Goal: Information Seeking & Learning: Compare options

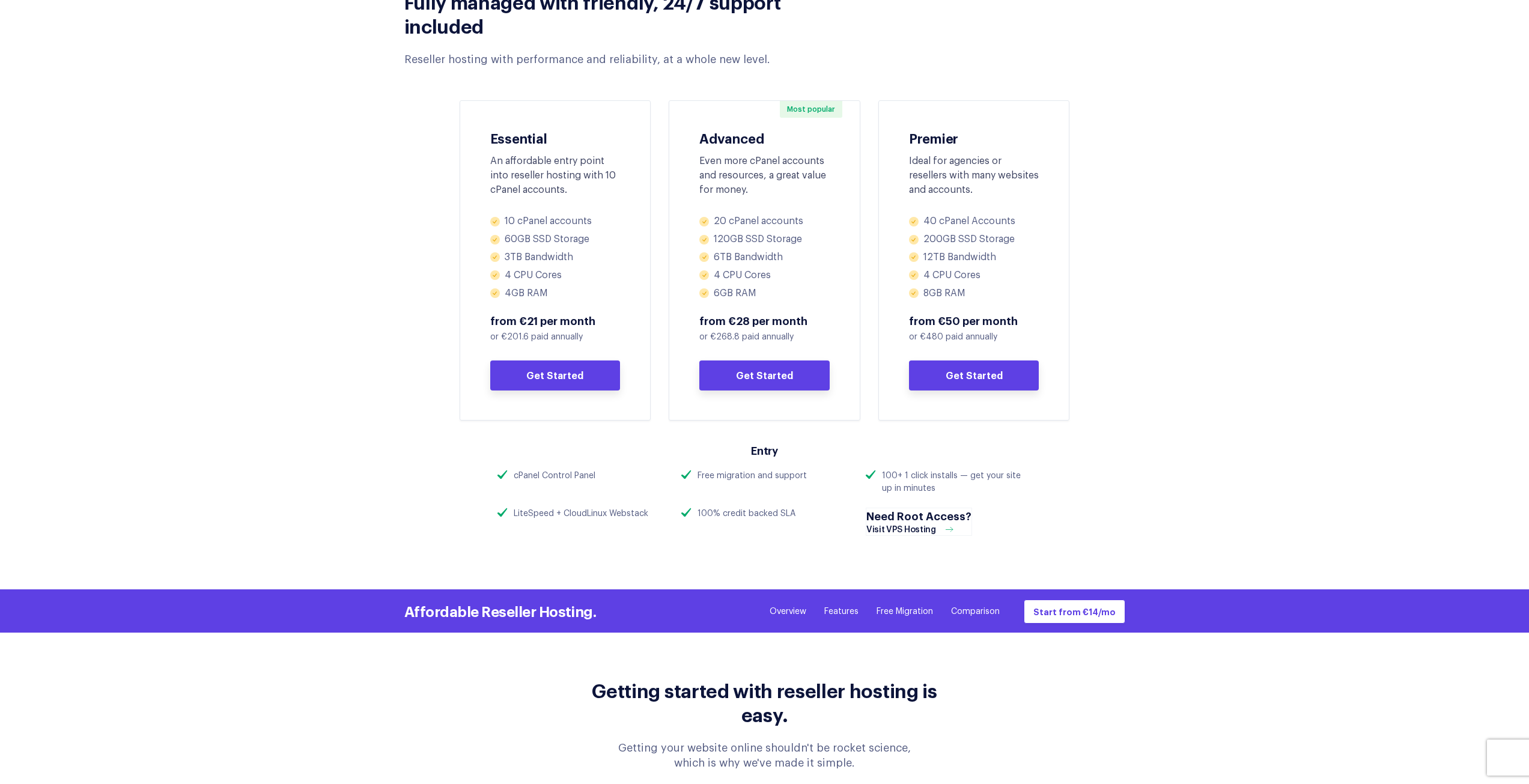
scroll to position [540, 0]
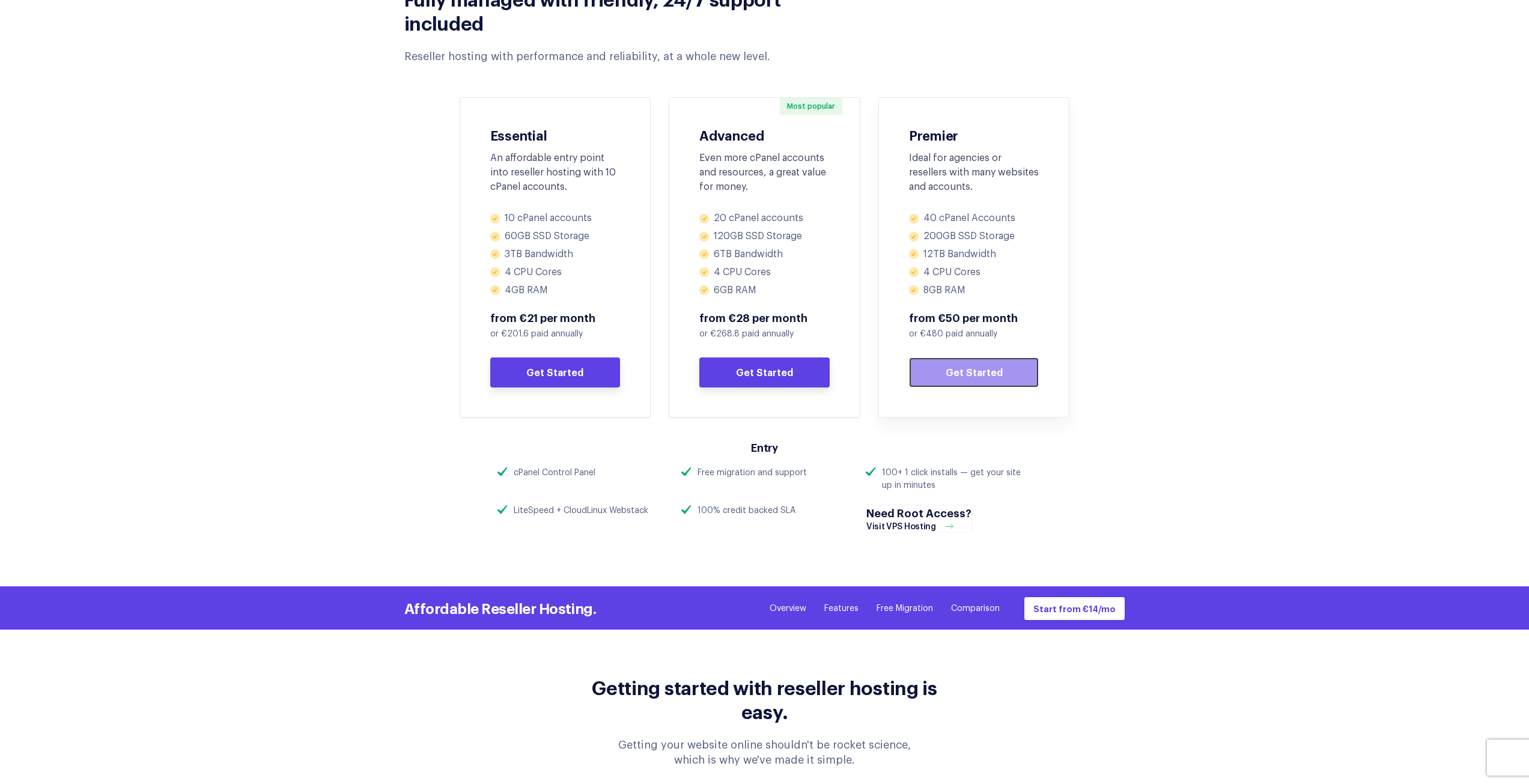
click at [993, 366] on link "Get Started" at bounding box center [973, 372] width 130 height 30
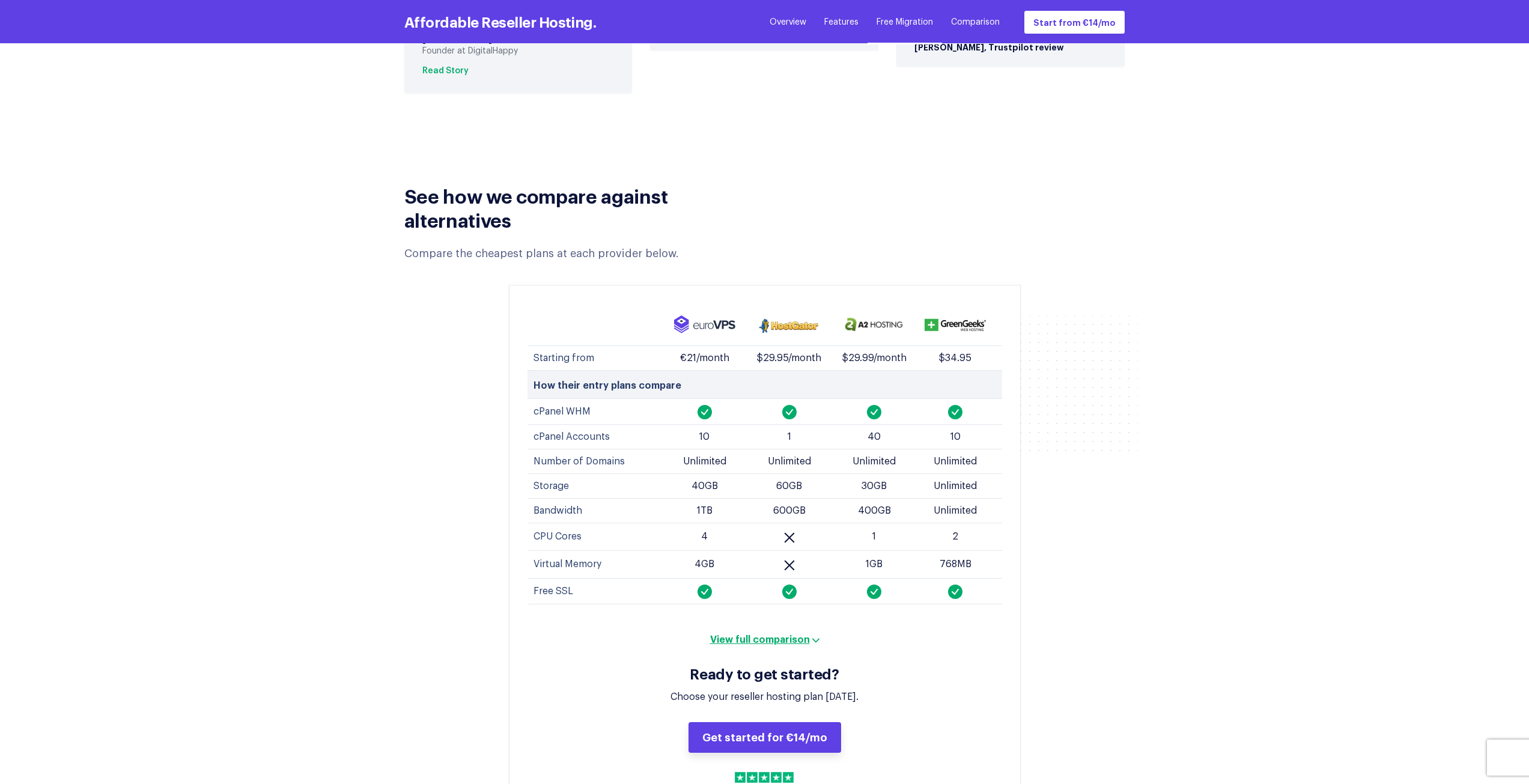
scroll to position [4203, 0]
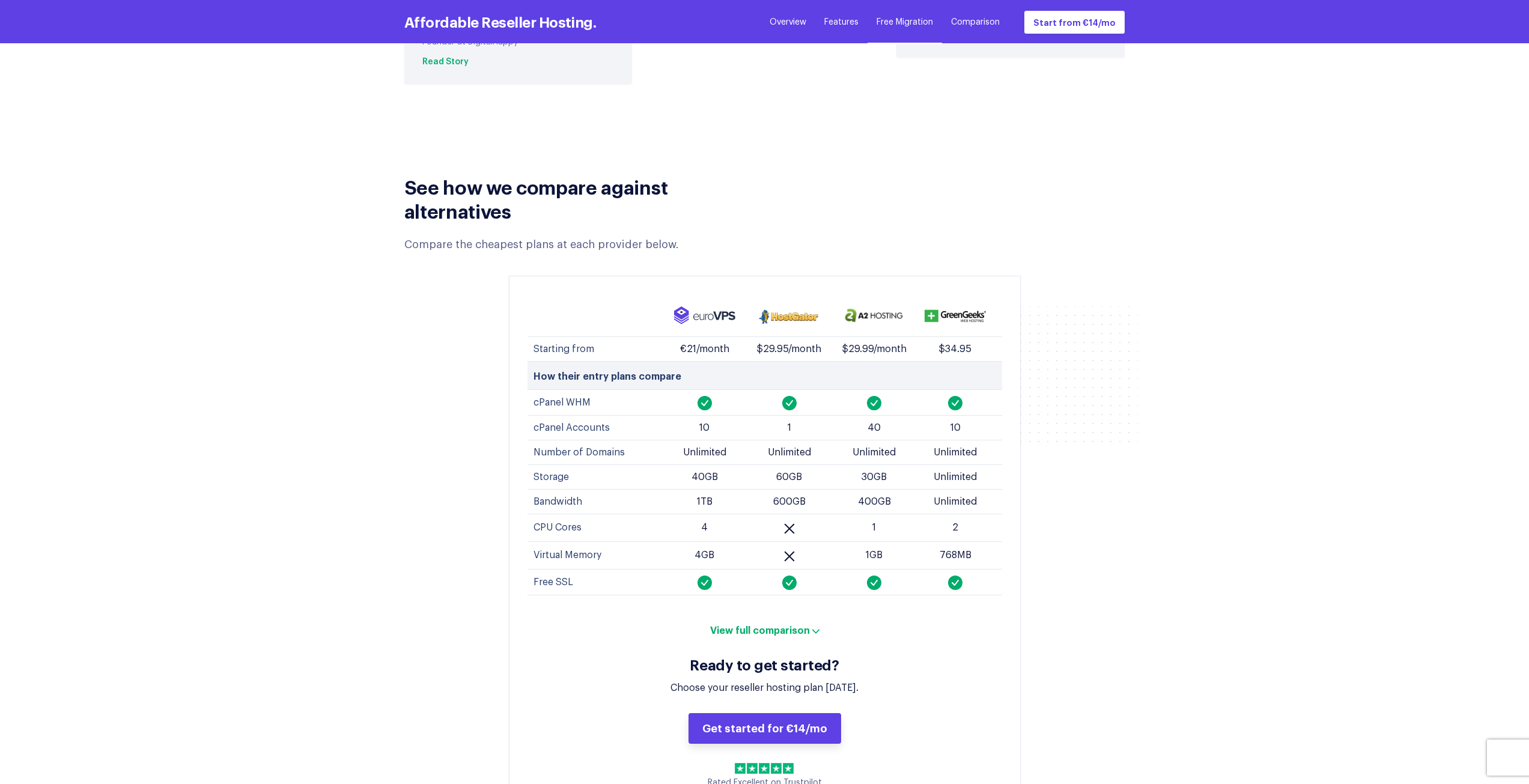
click at [736, 623] on button "View full comparison" at bounding box center [764, 629] width 117 height 12
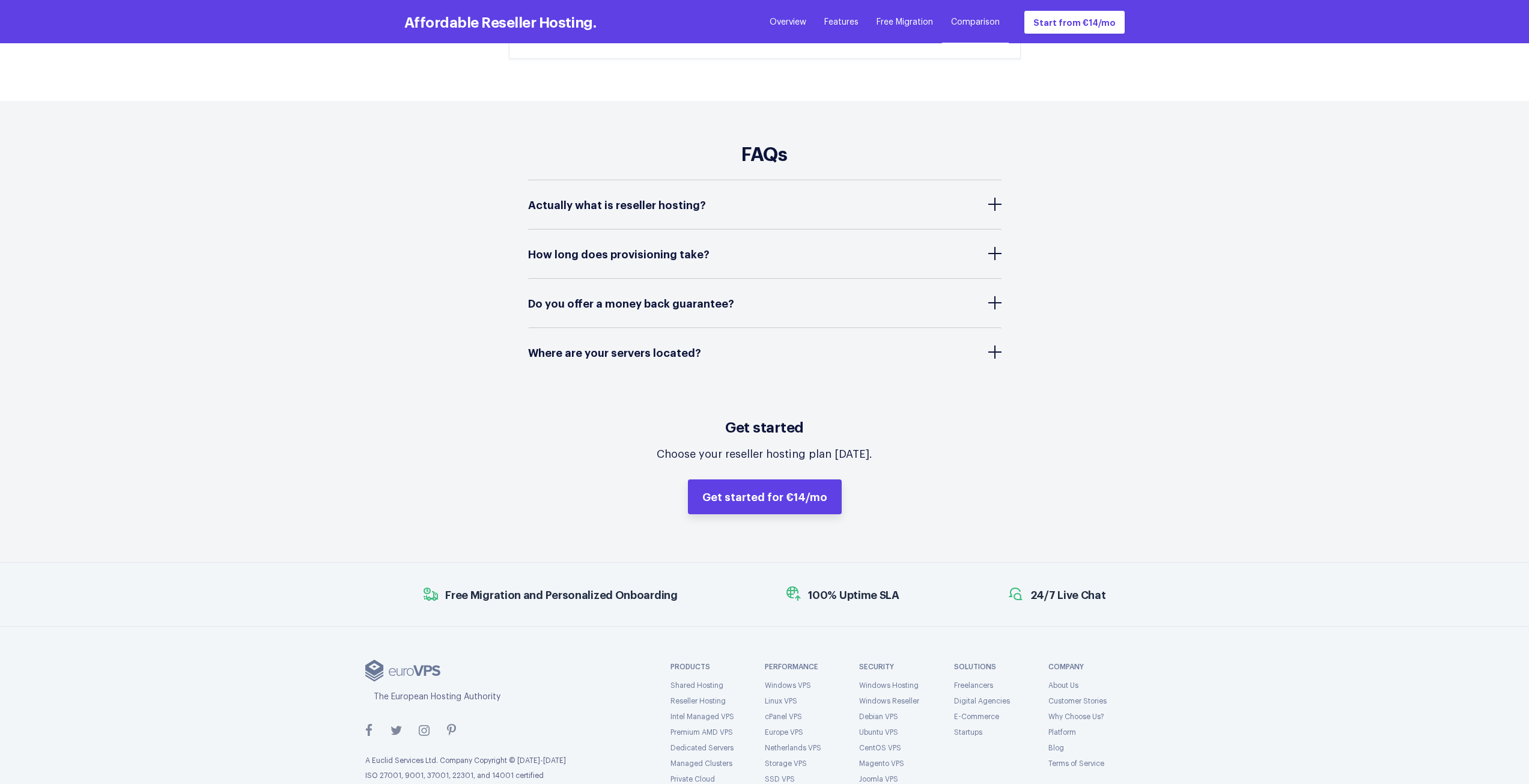
scroll to position [5225, 0]
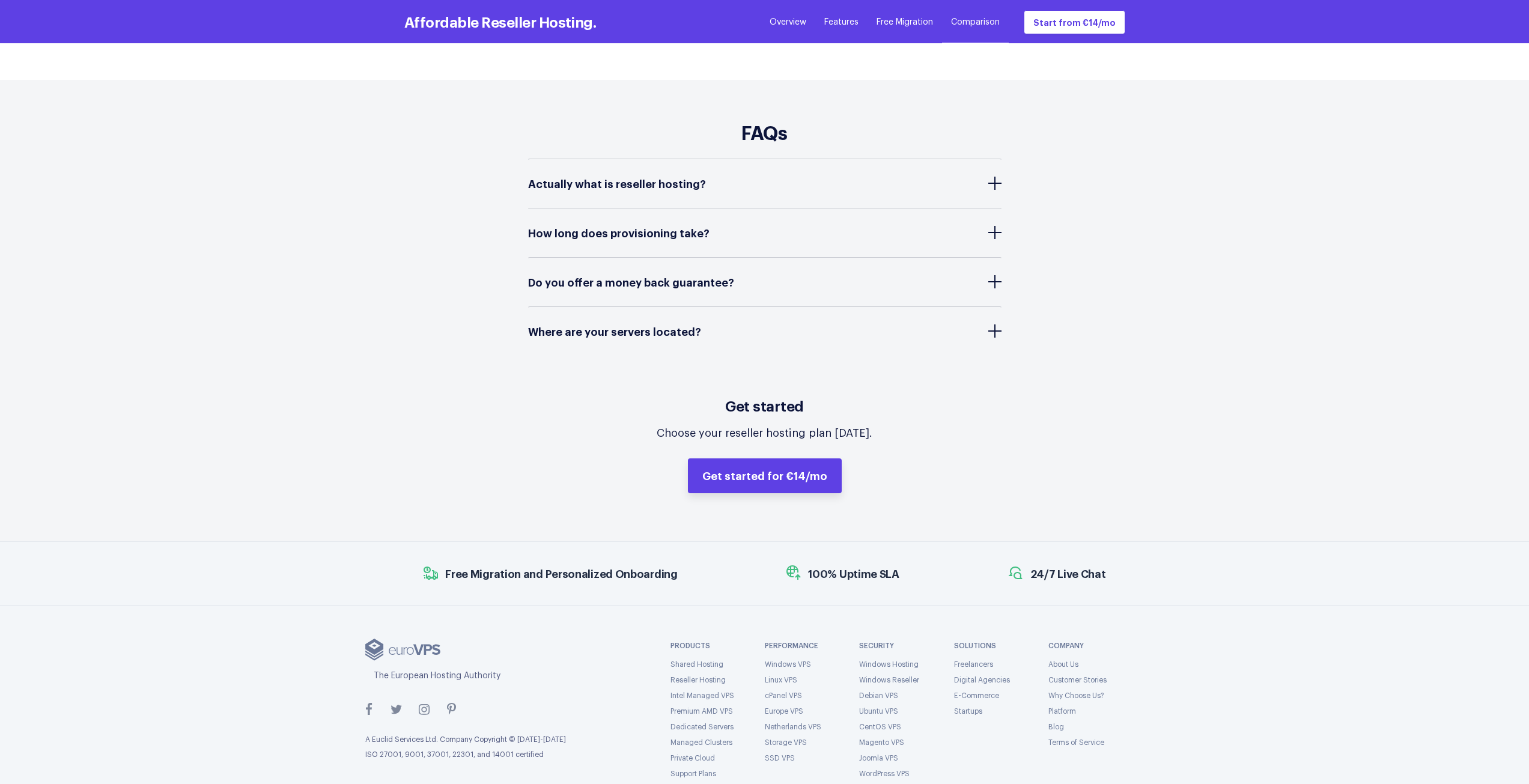
click at [828, 565] on span "100% Uptime SLA" at bounding box center [853, 573] width 92 height 15
click at [794, 691] on link "cPanel VPS" at bounding box center [783, 695] width 37 height 7
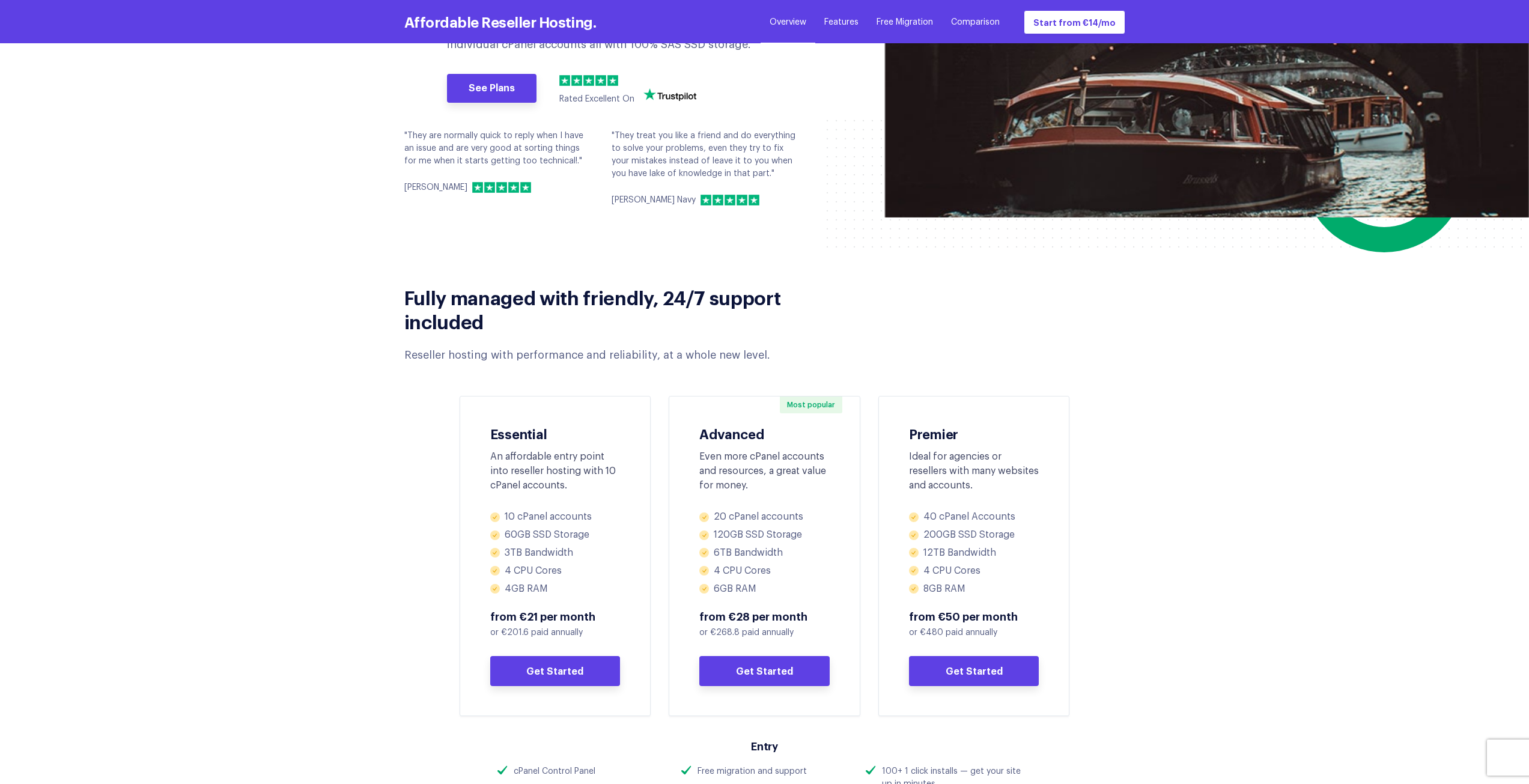
scroll to position [0, 0]
